Goal: Transaction & Acquisition: Purchase product/service

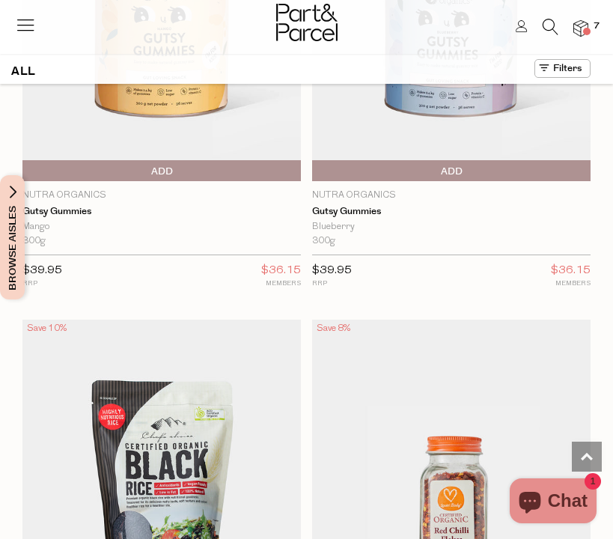
click at [546, 23] on icon at bounding box center [551, 27] width 16 height 16
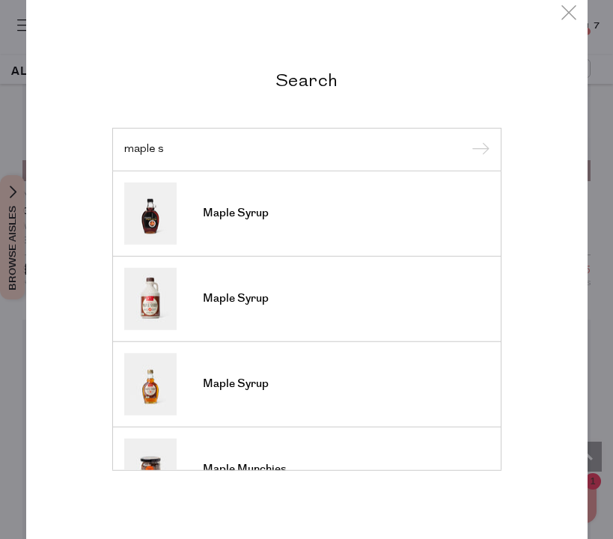
type input "maple s"
click at [478, 150] on input "submit" at bounding box center [478, 150] width 22 height 22
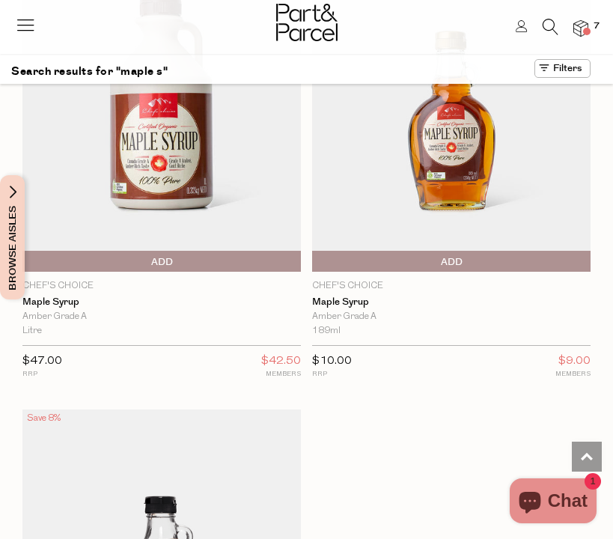
scroll to position [2433, 0]
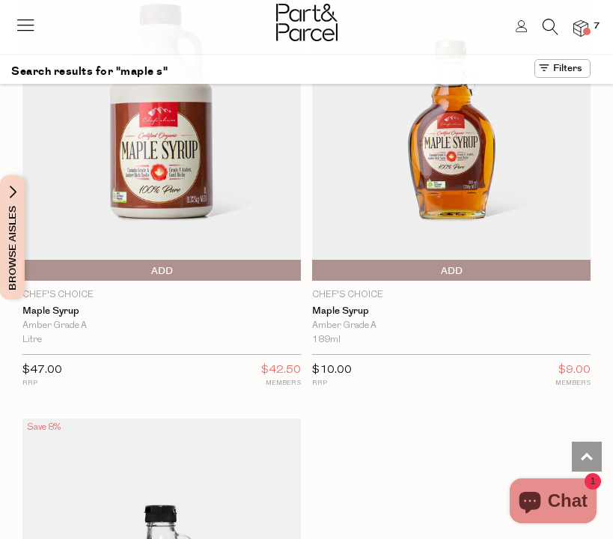
click at [416, 260] on span "Add To Parcel" at bounding box center [451, 271] width 271 height 22
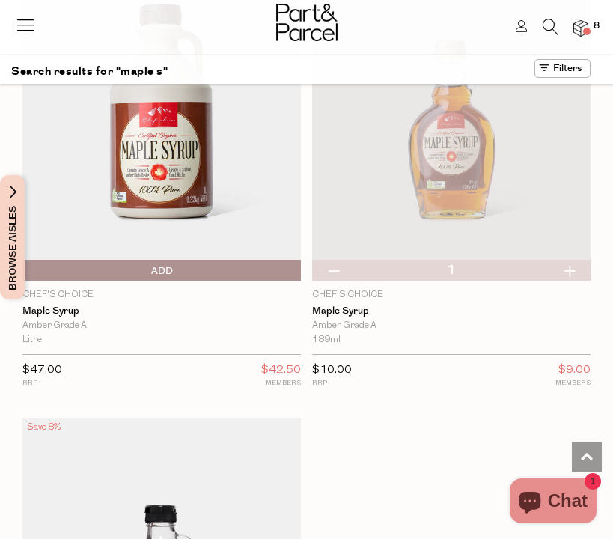
click at [543, 21] on icon at bounding box center [551, 27] width 16 height 16
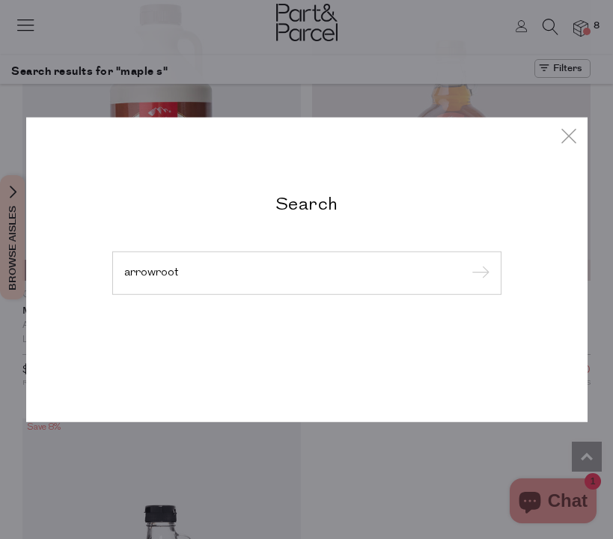
type input "arrowroot"
click at [478, 274] on input "submit" at bounding box center [478, 274] width 22 height 22
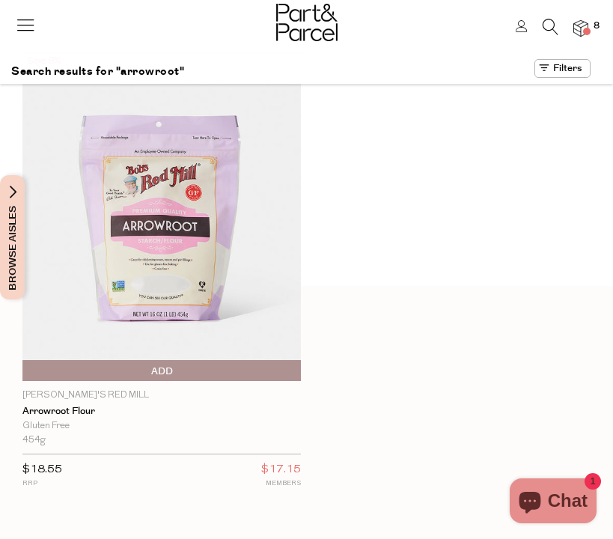
click at [545, 26] on icon at bounding box center [551, 27] width 16 height 16
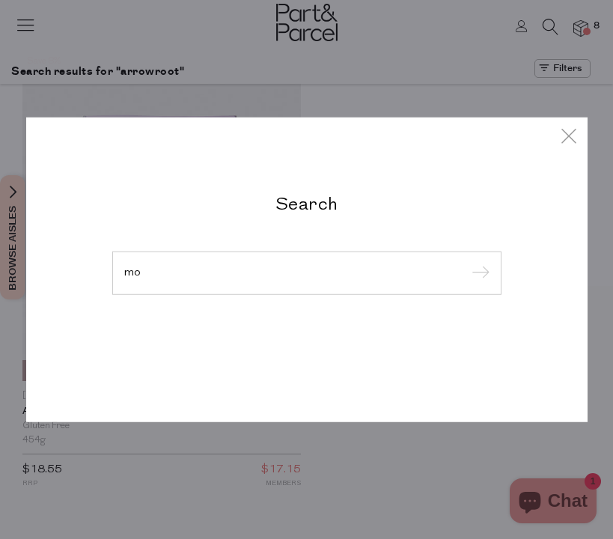
type input "m"
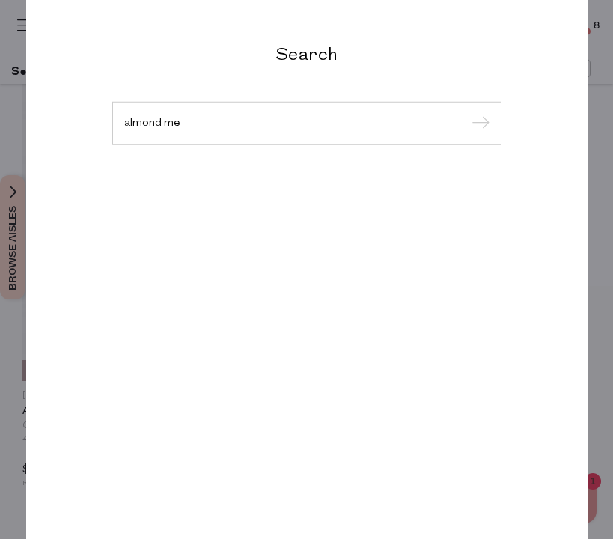
type input "almond me"
click at [478, 124] on input "submit" at bounding box center [478, 124] width 22 height 22
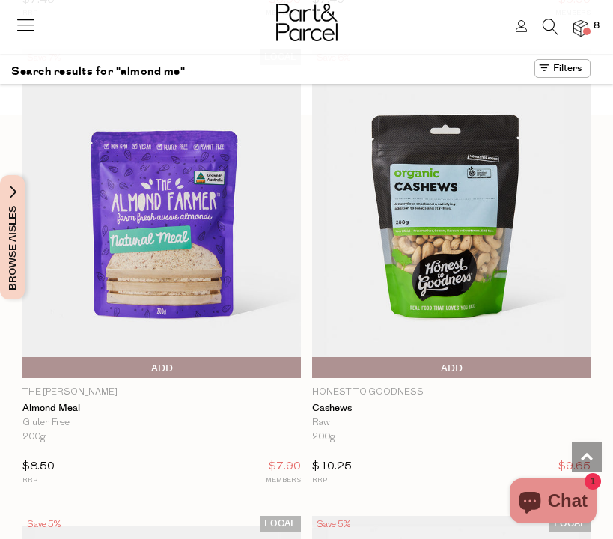
scroll to position [955, 0]
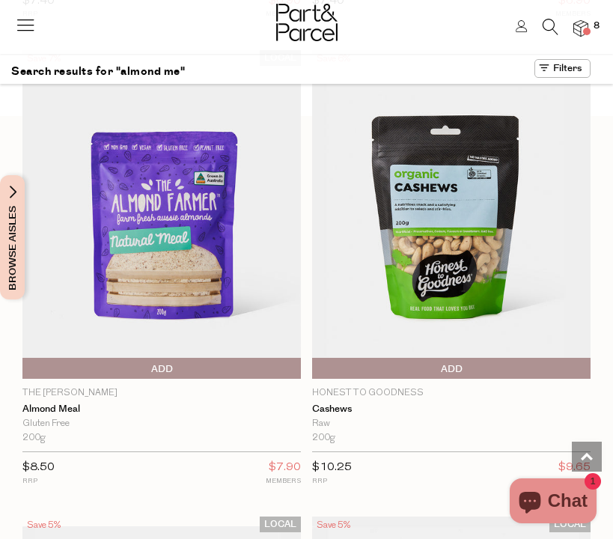
click at [187, 368] on span "Add To Parcel" at bounding box center [161, 369] width 271 height 22
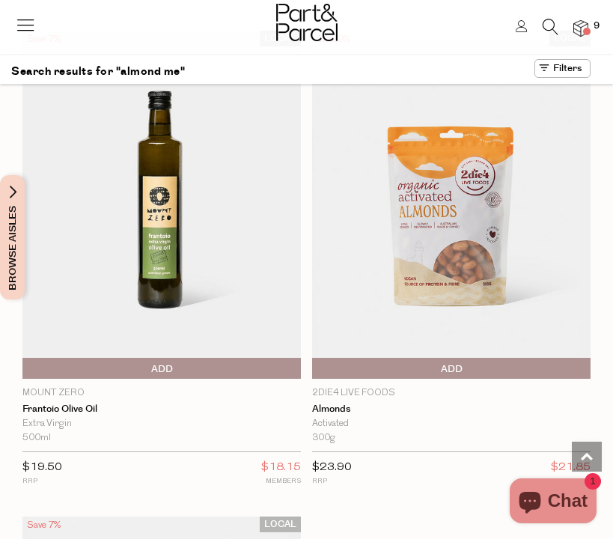
scroll to position [2874, 0]
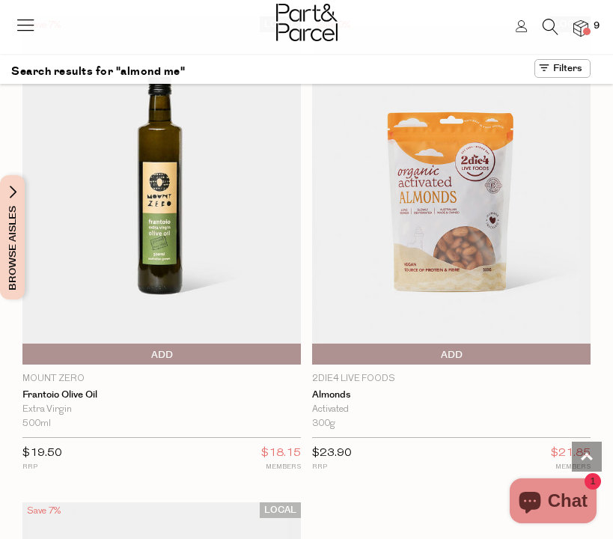
click at [543, 25] on icon at bounding box center [551, 27] width 16 height 16
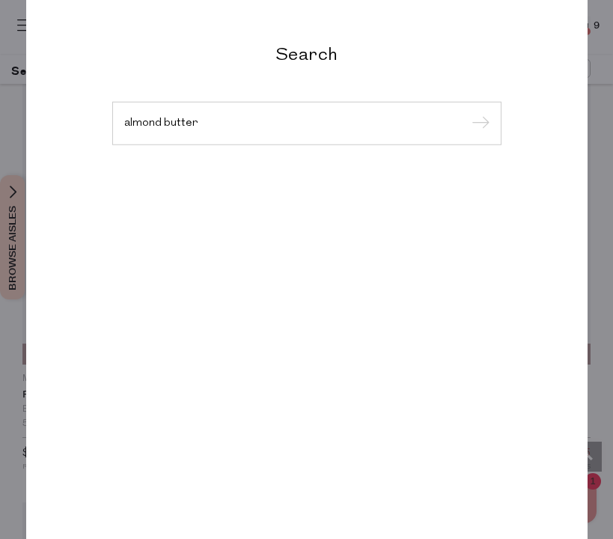
type input "almond butter"
click at [478, 124] on input "submit" at bounding box center [478, 124] width 22 height 22
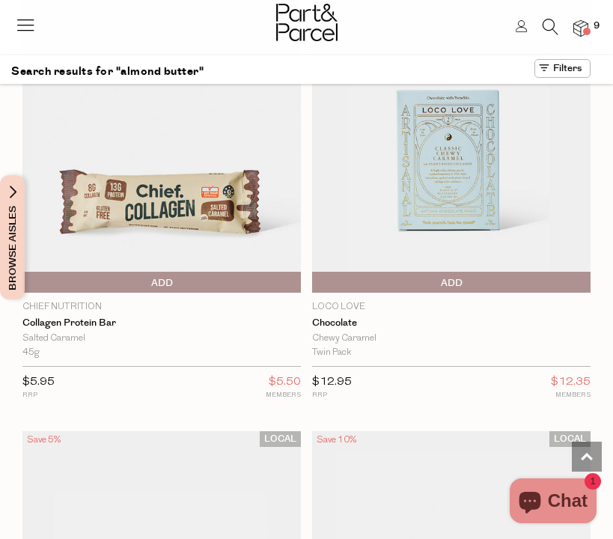
scroll to position [1027, 0]
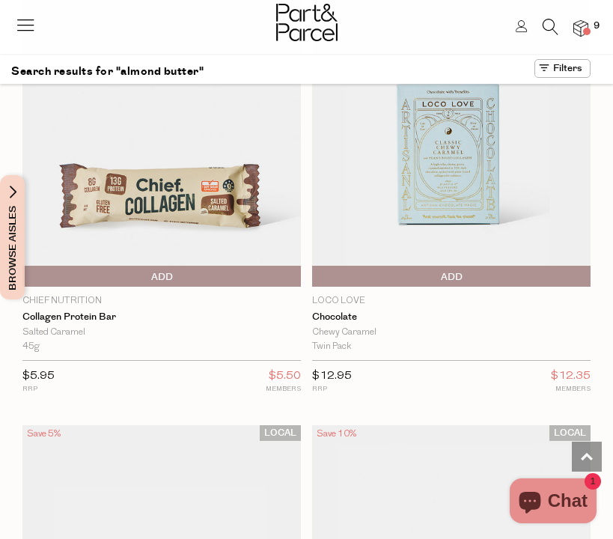
click at [173, 272] on span "Add To Parcel" at bounding box center [161, 277] width 271 height 22
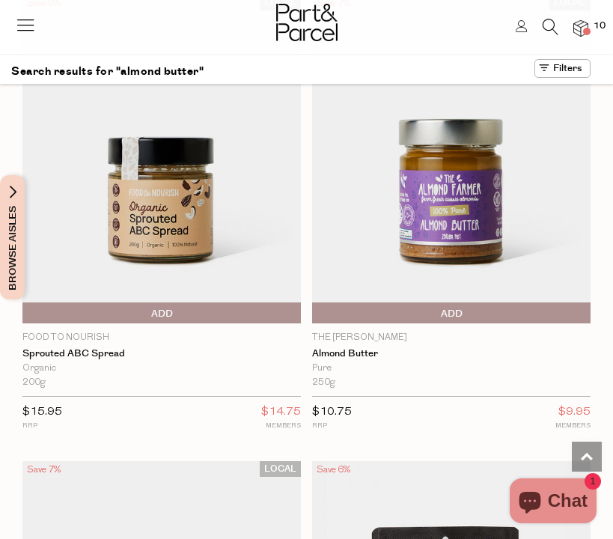
scroll to position [1924, 0]
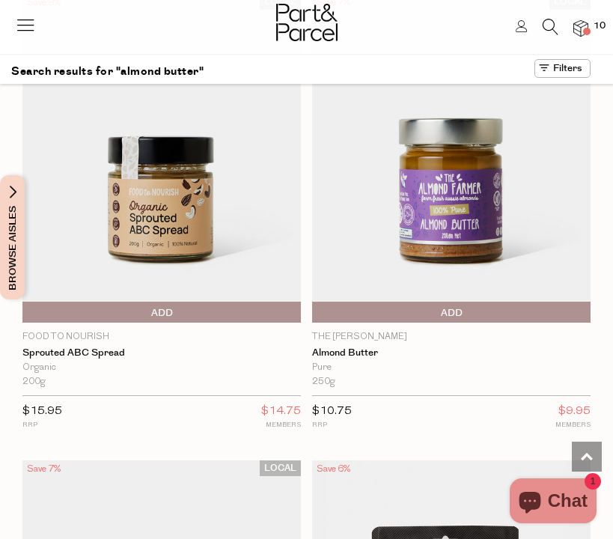
click at [482, 302] on span "Add To Parcel" at bounding box center [451, 313] width 271 height 22
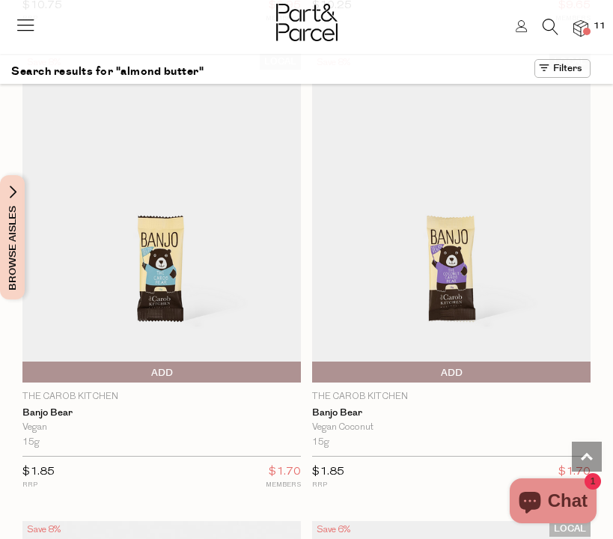
scroll to position [2798, 0]
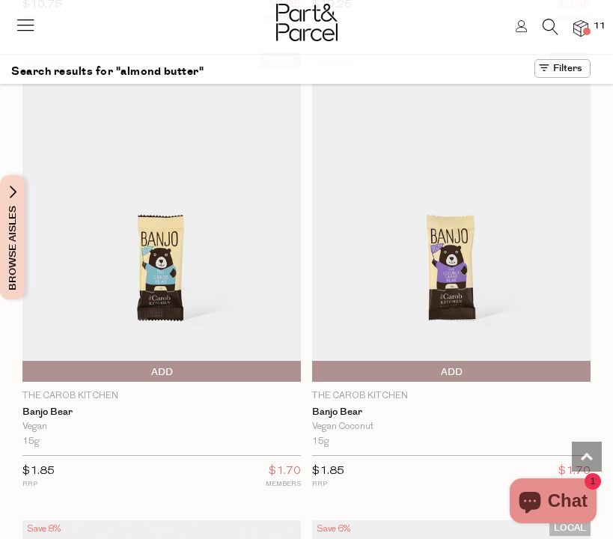
click at [181, 362] on span "Add To Parcel" at bounding box center [161, 372] width 271 height 22
